Goal: Use online tool/utility: Utilize a website feature to perform a specific function

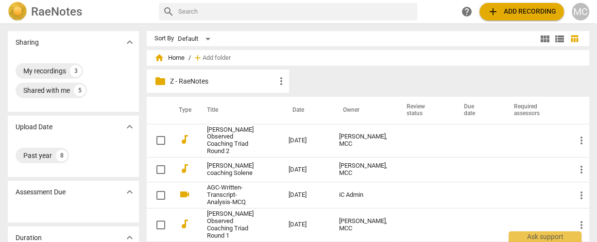
click at [526, 13] on span "add Add recording" at bounding box center [521, 12] width 69 height 12
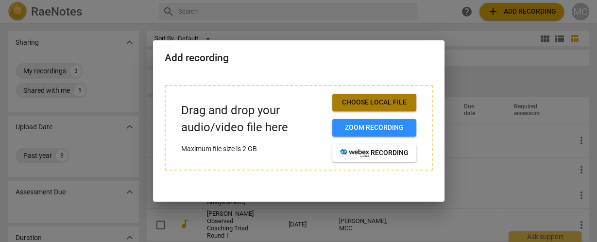
click at [396, 100] on span "Choose local file" at bounding box center [374, 103] width 68 height 10
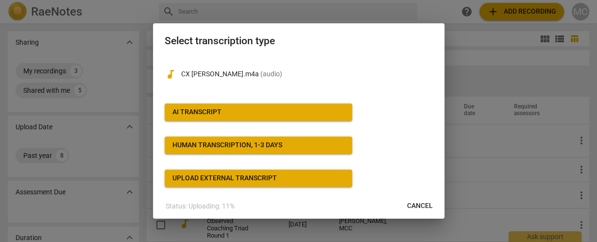
click at [251, 114] on span "AI Transcript" at bounding box center [258, 112] width 172 height 10
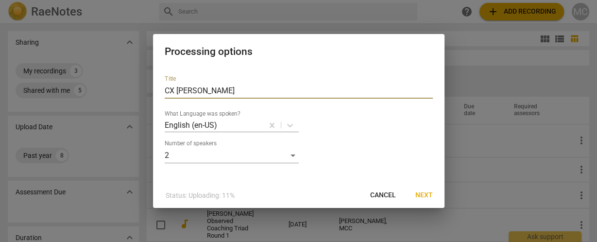
drag, startPoint x: 236, startPoint y: 86, endPoint x: 86, endPoint y: 86, distance: 150.5
click at [86, 86] on div "Processing options Title CX [PERSON_NAME] New What Language was spoken? English…" at bounding box center [298, 121] width 597 height 242
type input "[PERSON_NAME] coaching [PERSON_NAME] AGC IMC #4"
click at [426, 196] on span "Next" at bounding box center [423, 195] width 17 height 10
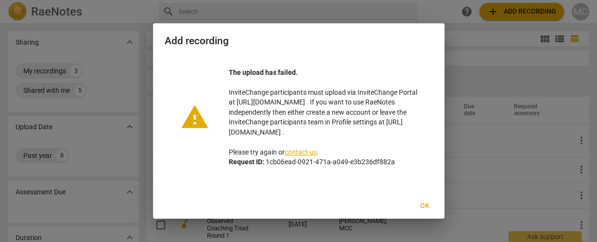
scroll to position [5, 0]
click at [299, 151] on link "contact us" at bounding box center [301, 152] width 32 height 8
click at [425, 206] on span "Ok" at bounding box center [425, 206] width 16 height 10
